Goal: Task Accomplishment & Management: Use online tool/utility

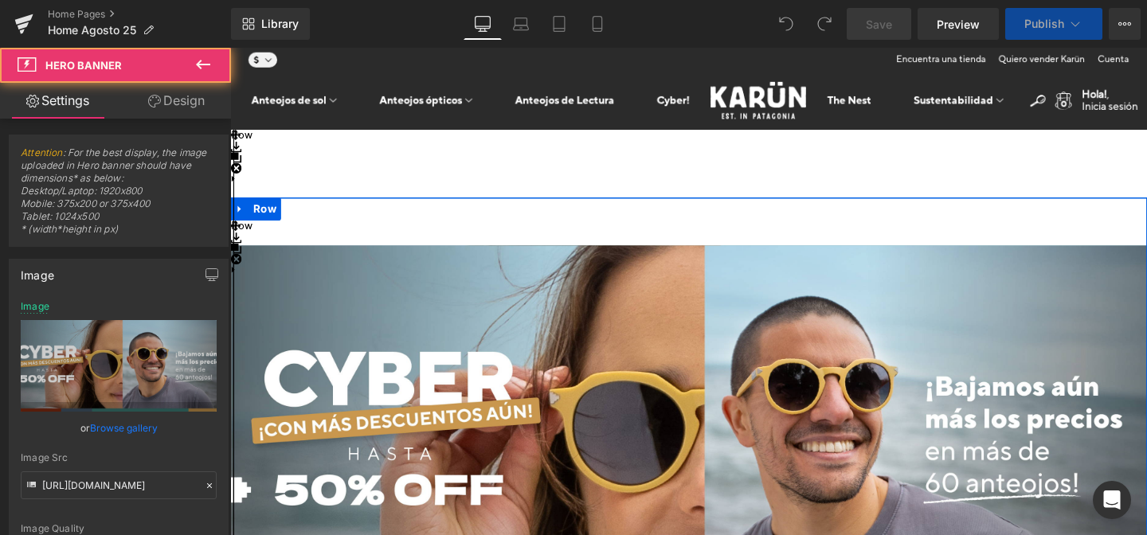
click at [234, 276] on \ "View in your space" at bounding box center [232, 281] width 3 height 11
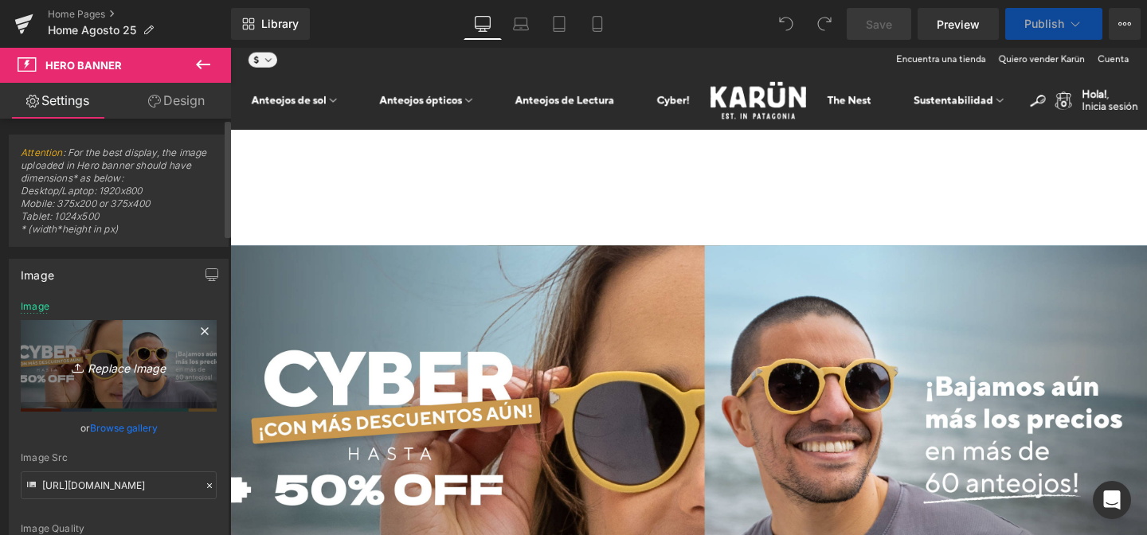
click at [96, 373] on icon "Replace Image" at bounding box center [118, 366] width 127 height 20
type input "C:\fakepath\Banner_AumentamosDCTOD_Mesa de trabajo 1 copia.jpg"
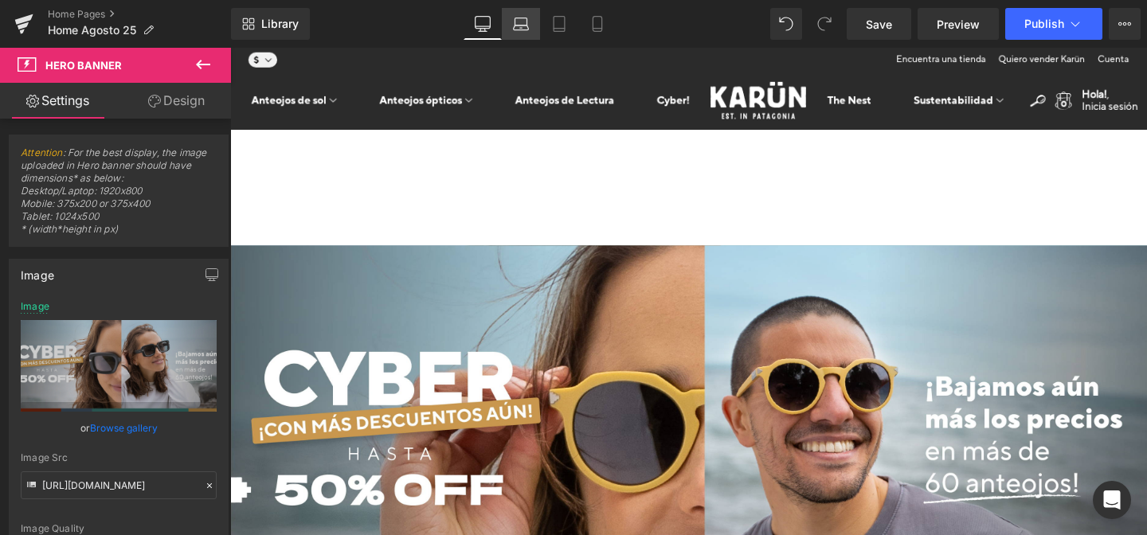
click at [526, 28] on icon at bounding box center [521, 24] width 16 height 16
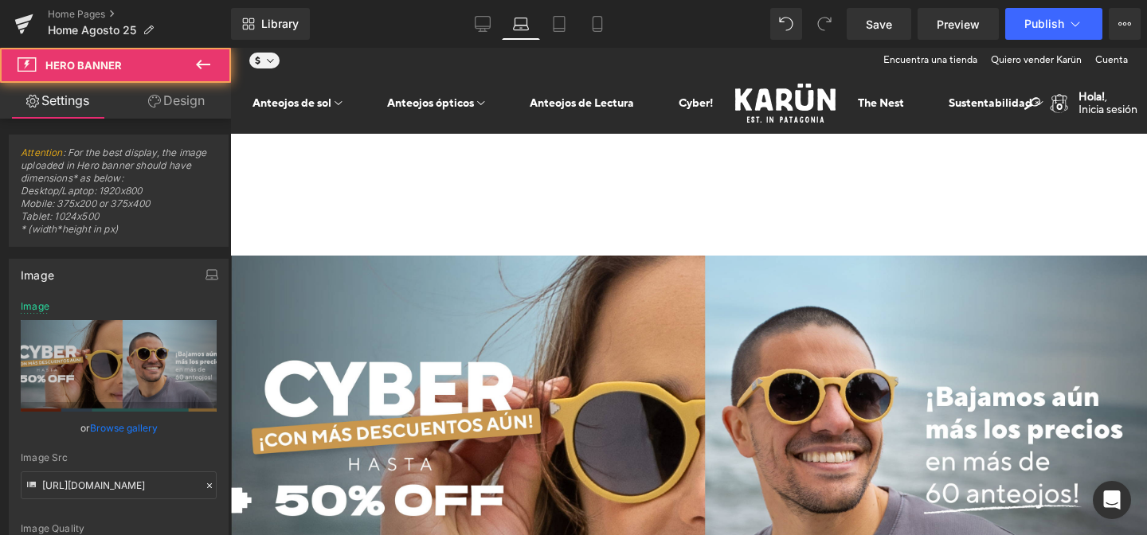
click at [230, 48] on ul "Hero Banner" at bounding box center [230, 48] width 0 height 0
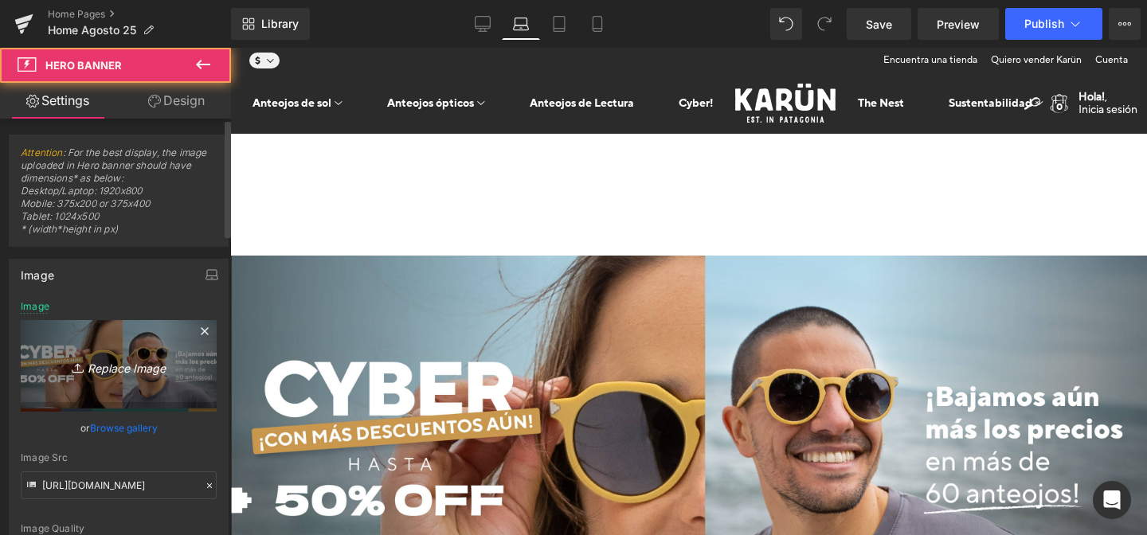
click at [106, 364] on icon "Replace Image" at bounding box center [118, 366] width 127 height 20
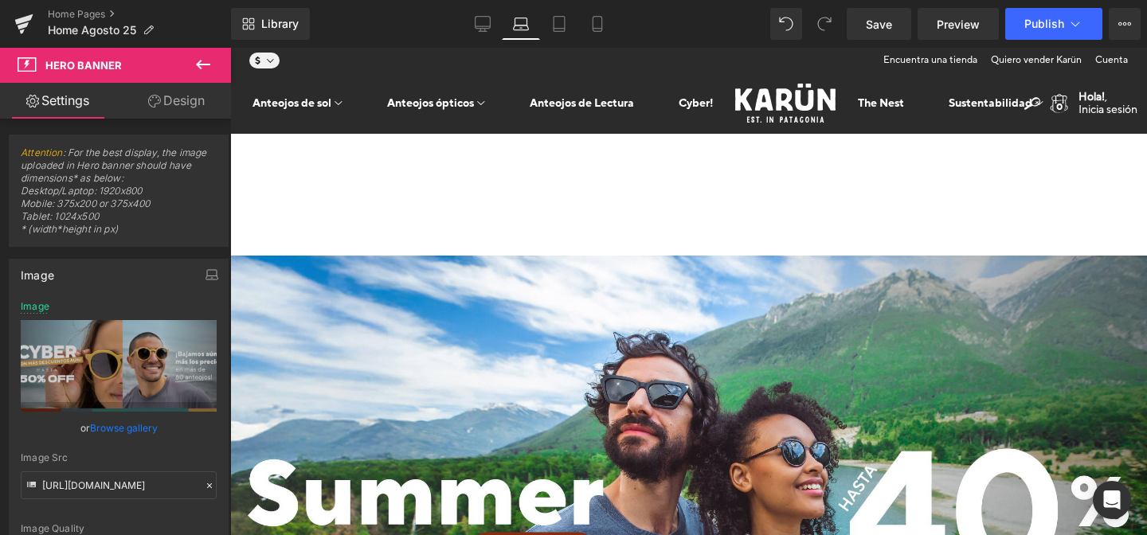
type input "C:\fakepath\Banner_AumentamosDCTOD_Mesa de trabajo 1 copia.jpg"
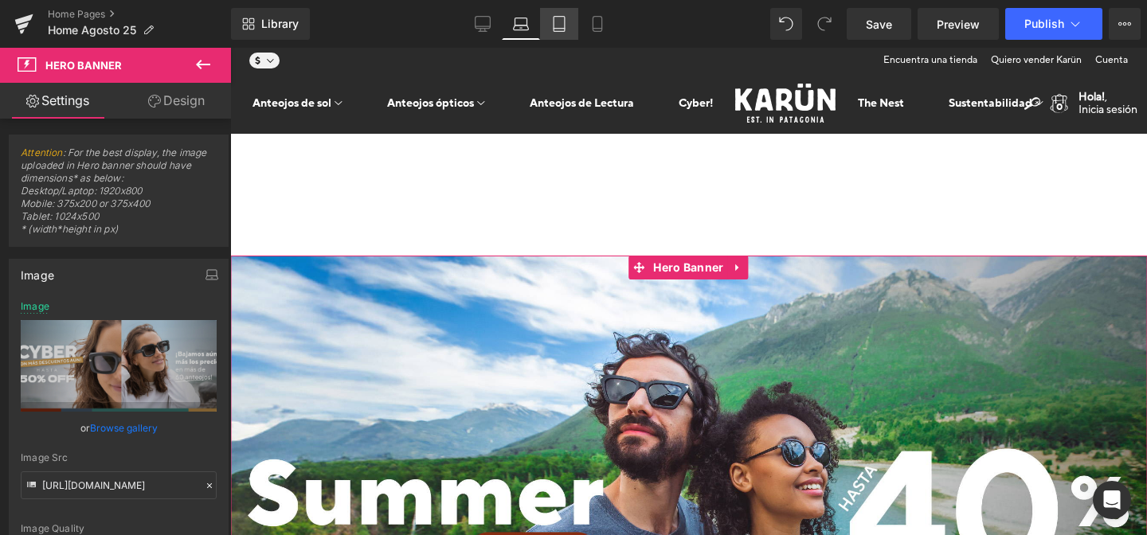
click at [564, 22] on icon at bounding box center [559, 24] width 16 height 16
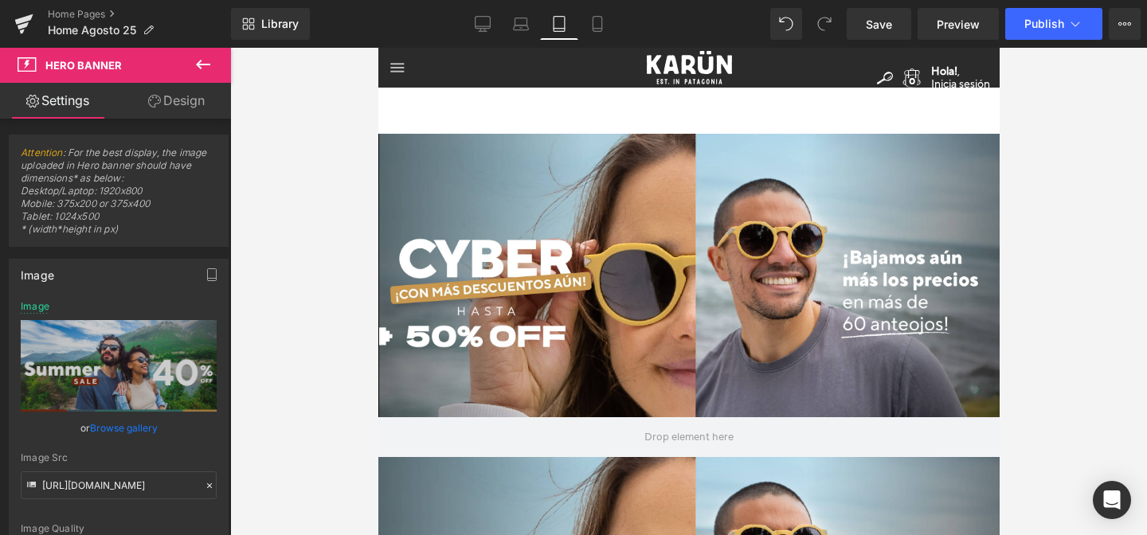
click icon
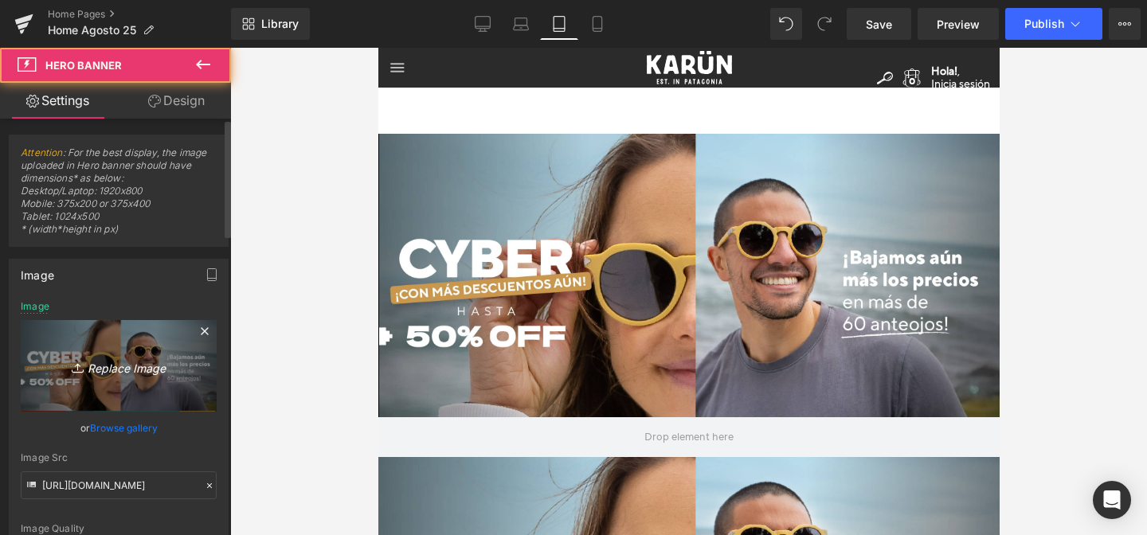
click at [132, 367] on icon "Replace Image" at bounding box center [118, 366] width 127 height 20
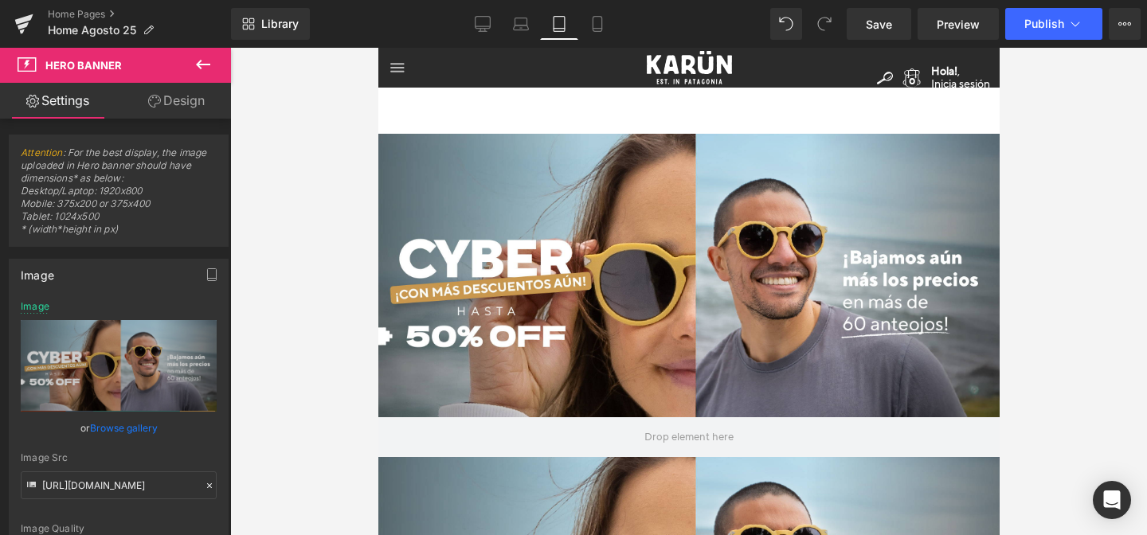
type input "C:\fakepath\Banner_AumentamosDCTOD-05.jpg"
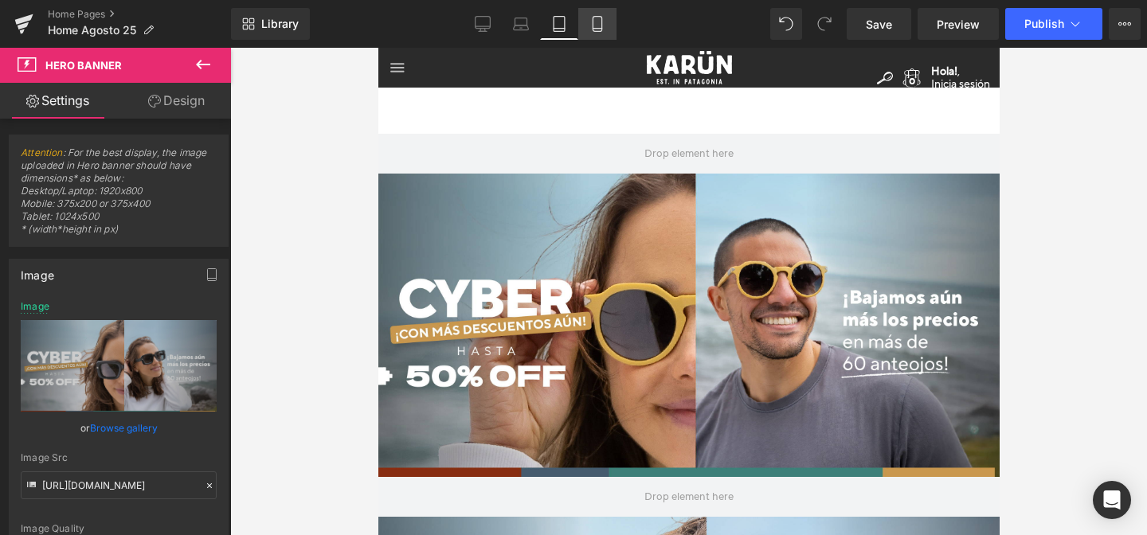
click at [599, 32] on link "Mobile" at bounding box center [597, 24] width 38 height 32
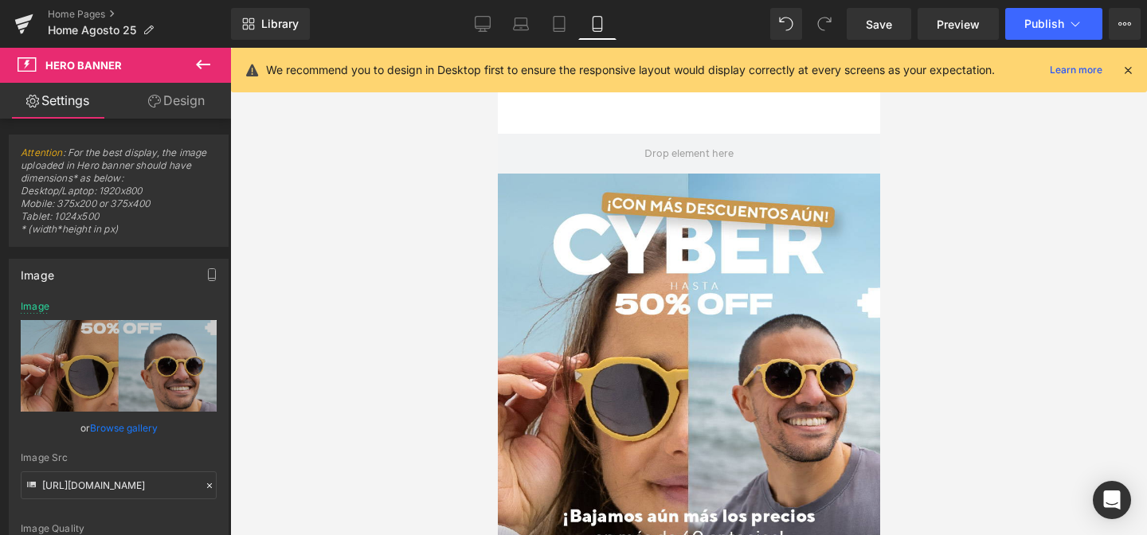
click link "Row"
click div
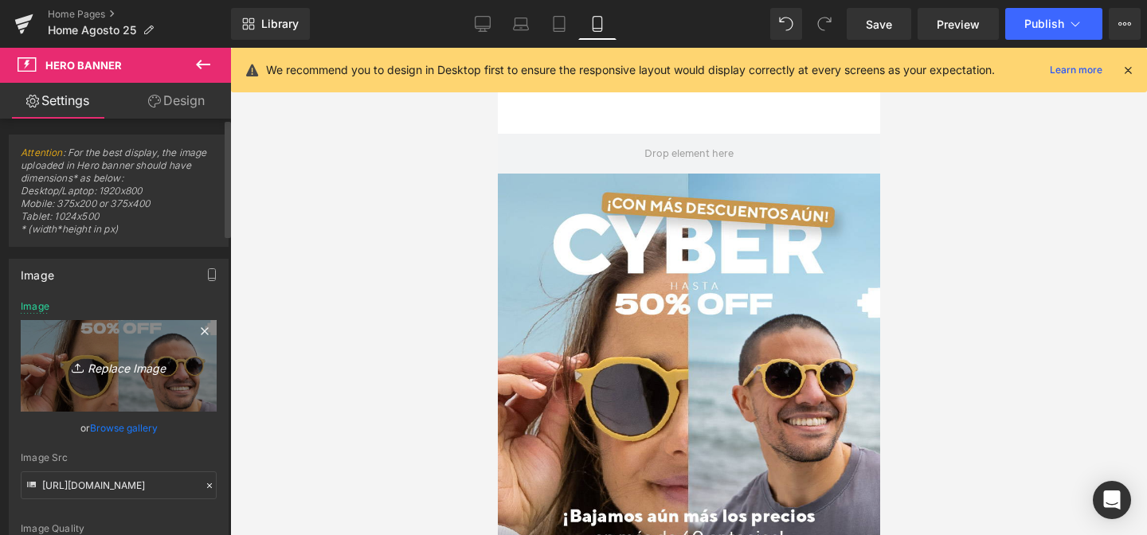
click at [104, 363] on icon "Replace Image" at bounding box center [118, 366] width 127 height 20
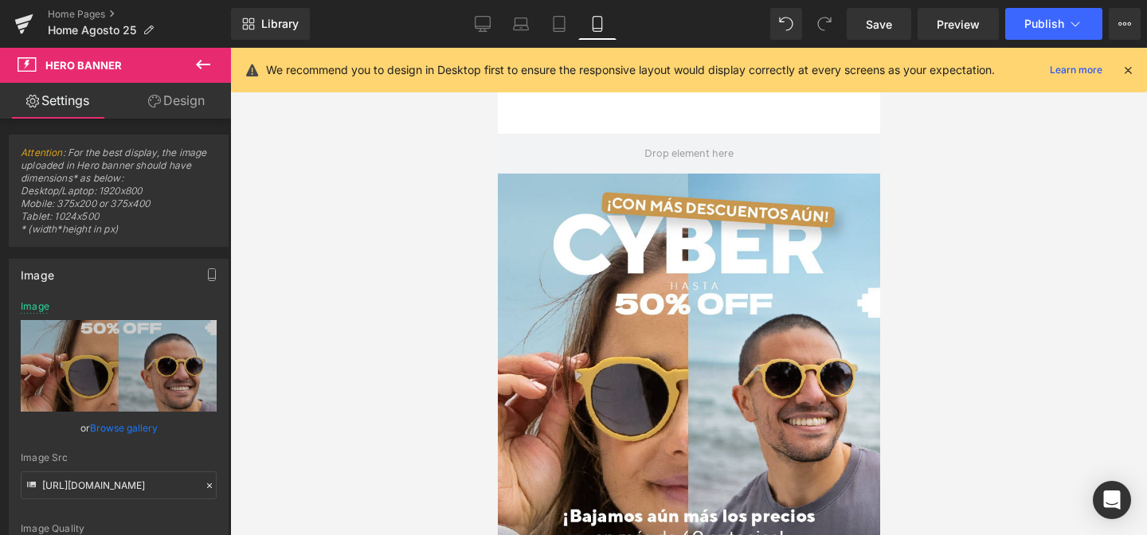
type input "C:\fakepath\Banner_AumentamosDCTOD-06.jpg"
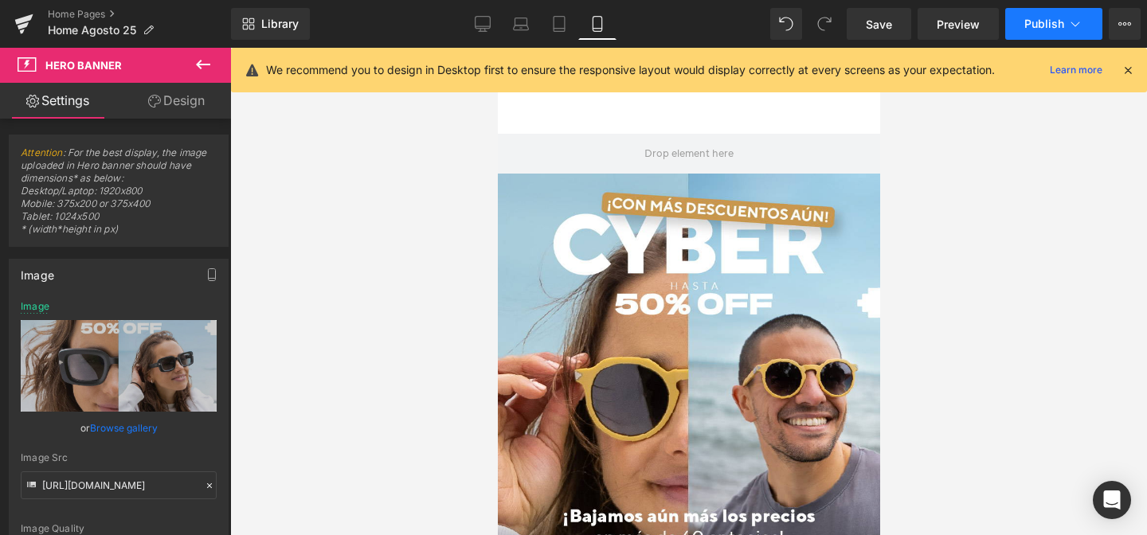
click at [1025, 22] on button "Publish" at bounding box center [1053, 24] width 97 height 32
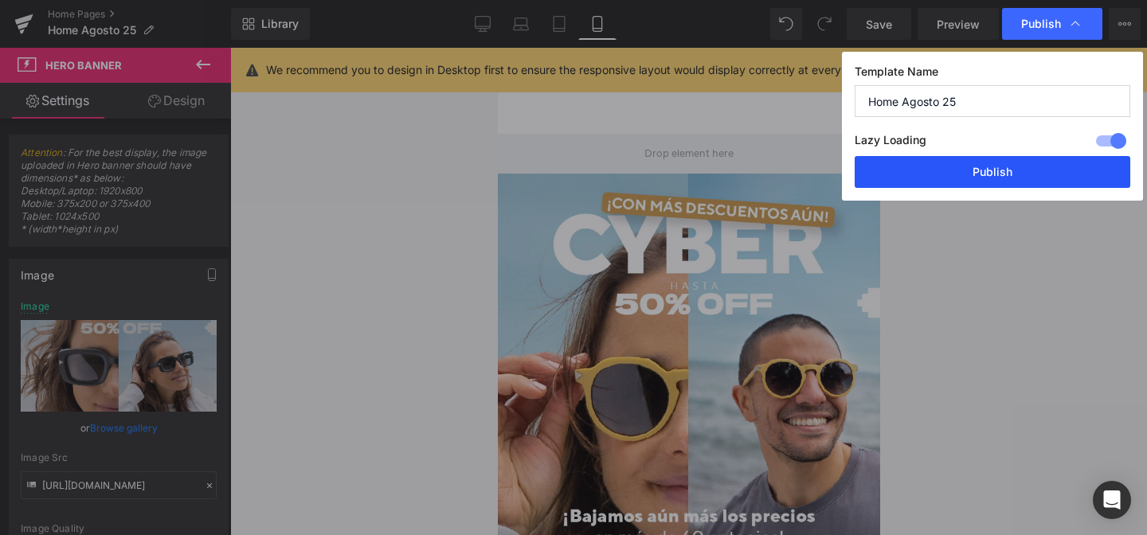
click at [1010, 174] on button "Publish" at bounding box center [993, 172] width 276 height 32
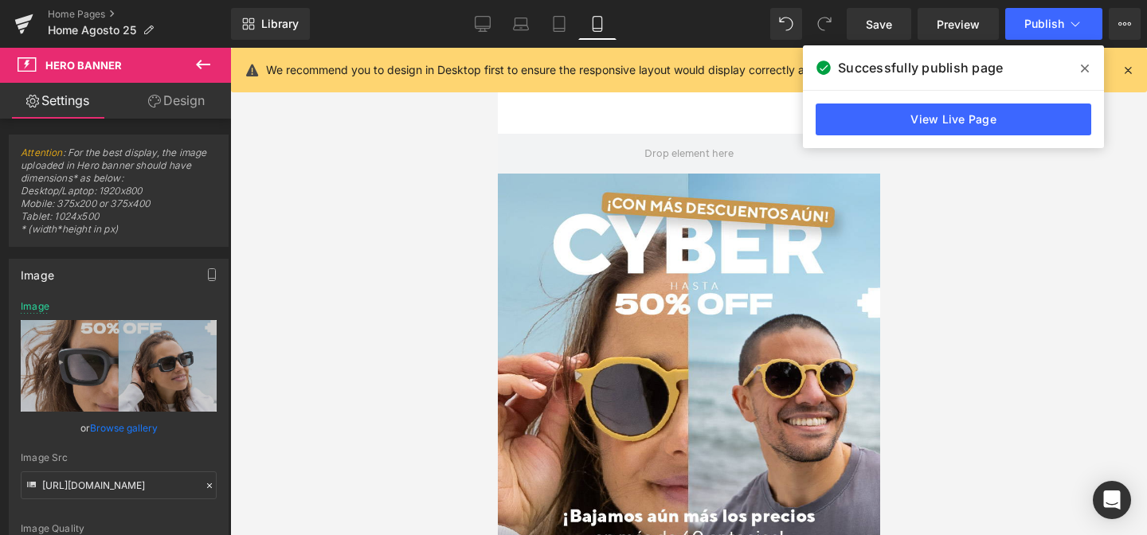
click at [1046, 203] on div at bounding box center [688, 292] width 917 height 488
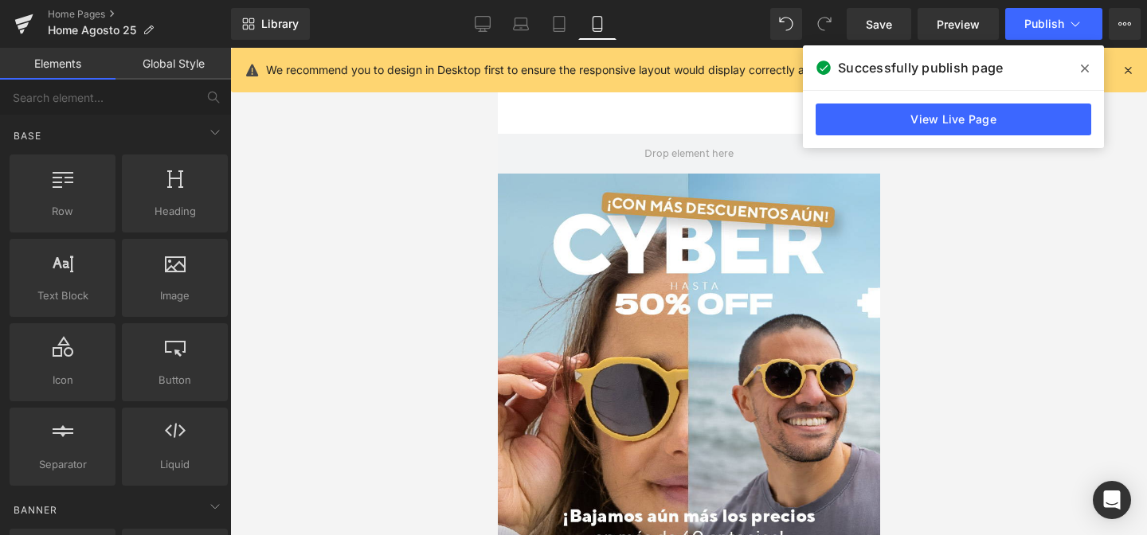
click at [1091, 72] on span at bounding box center [1084, 68] width 25 height 25
